Goal: Complete application form

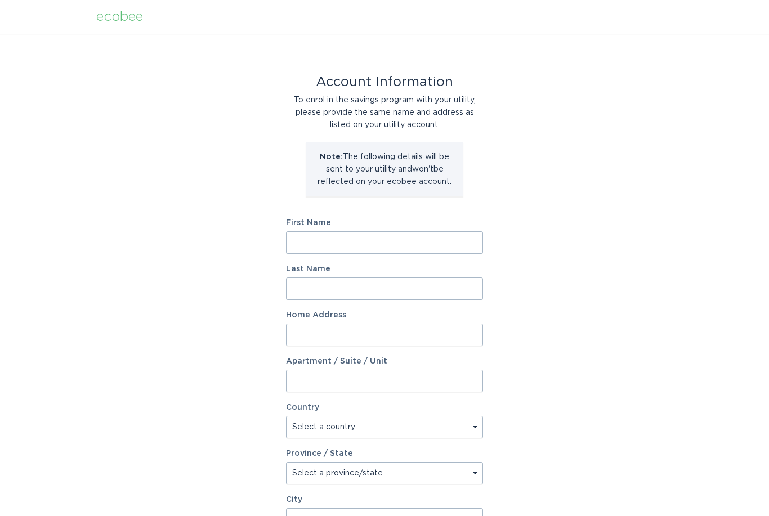
click at [328, 244] on input "First Name" at bounding box center [384, 242] width 197 height 23
type input "[PERSON_NAME]"
type input "[STREET_ADDRESS][PERSON_NAME]"
select select "US"
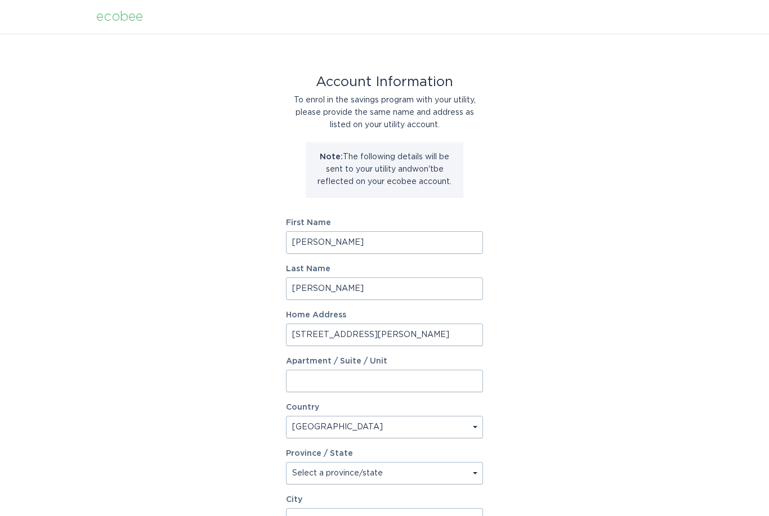
select select "NC"
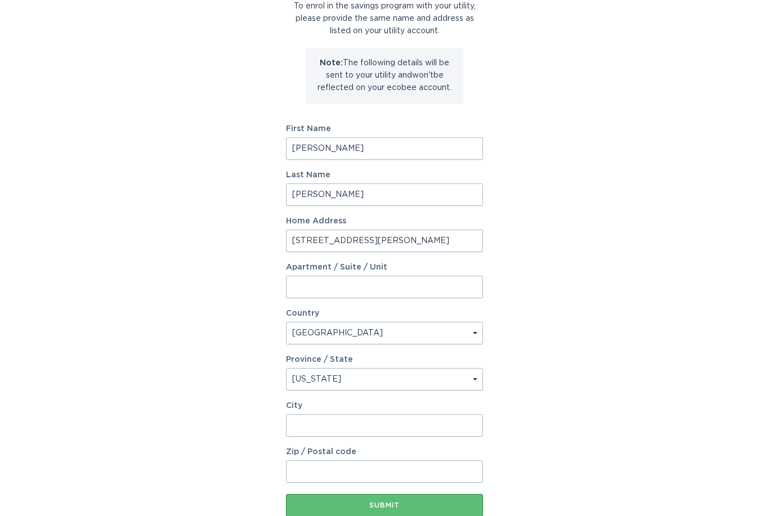
scroll to position [100, 0]
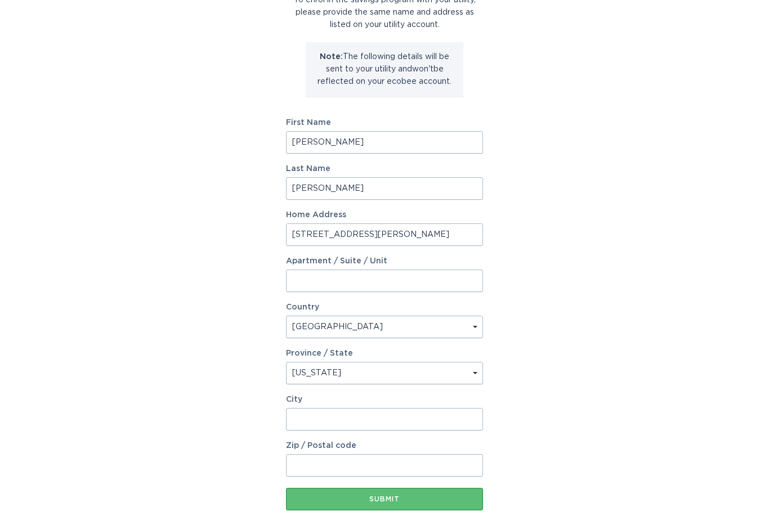
click at [308, 418] on input "City" at bounding box center [384, 419] width 197 height 23
type input "Franklin"
type input "28734"
click at [375, 499] on div "Submit" at bounding box center [385, 499] width 186 height 7
